Goal: Information Seeking & Learning: Learn about a topic

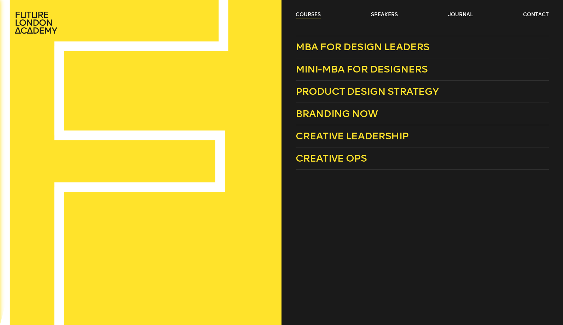
click at [299, 17] on link "courses" at bounding box center [308, 14] width 25 height 7
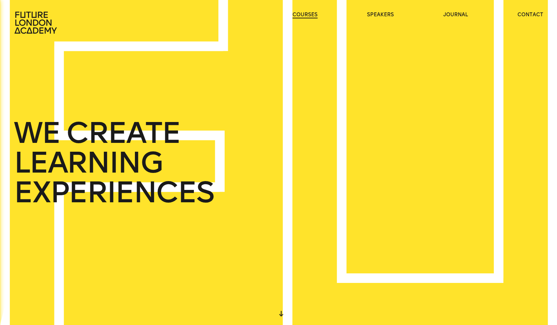
click at [299, 17] on link "courses" at bounding box center [305, 14] width 25 height 7
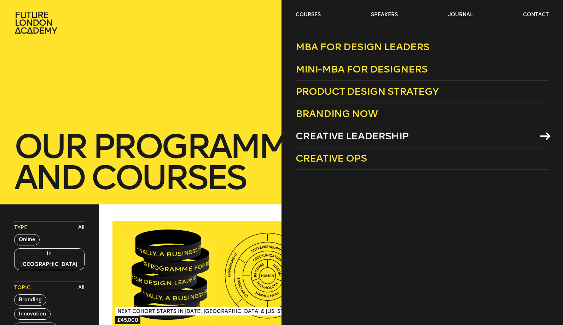
click at [335, 131] on span "Creative Leadership" at bounding box center [352, 136] width 113 height 12
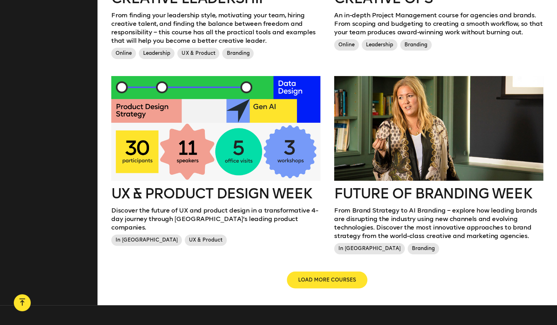
scroll to position [736, 0]
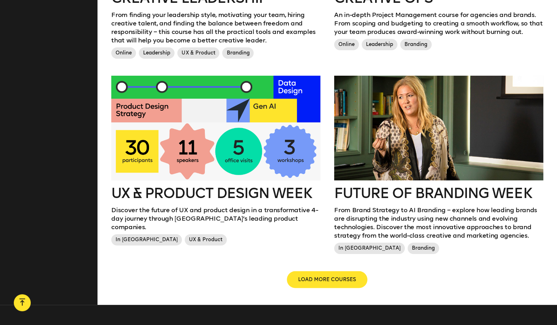
click at [247, 118] on div at bounding box center [215, 128] width 209 height 105
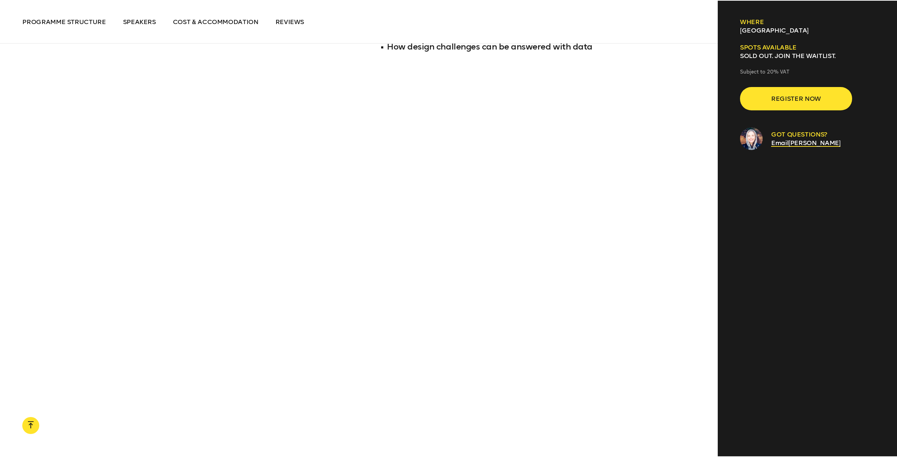
scroll to position [888, 0]
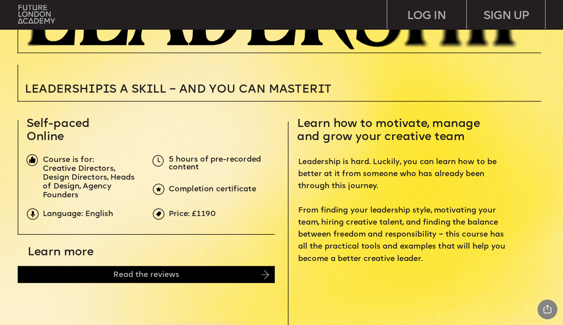
scroll to position [245, 0]
